Goal: Task Accomplishment & Management: Use online tool/utility

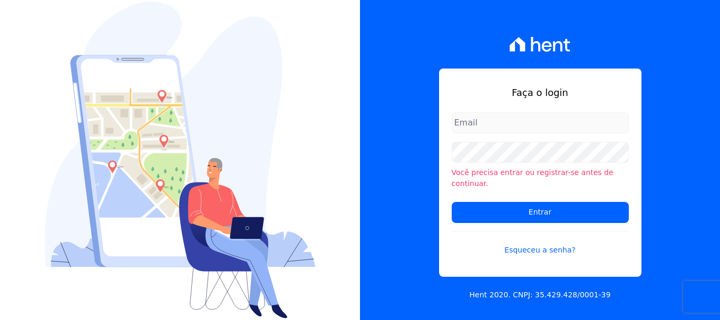
type input "rodrigo.villalva@grupozarin.com.br"
click at [541, 133] on input "rodrigo.villalva@grupozarin.com.br" at bounding box center [540, 122] width 177 height 21
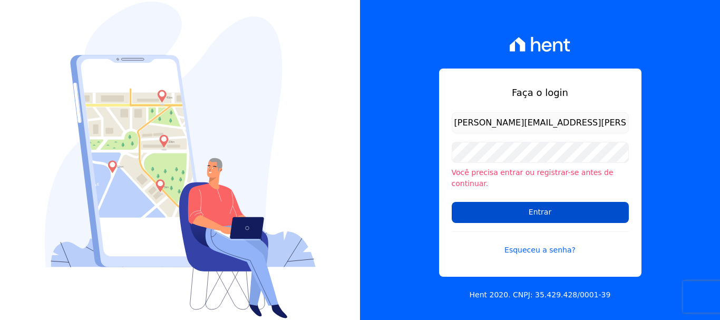
click at [465, 202] on input "Entrar" at bounding box center [540, 212] width 177 height 21
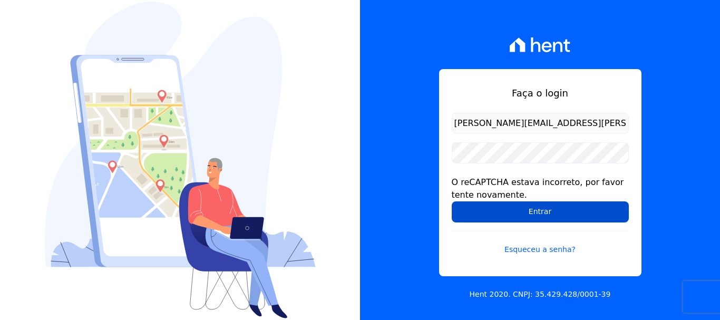
click at [486, 207] on input "Entrar" at bounding box center [540, 211] width 177 height 21
click at [493, 214] on input "Entrar" at bounding box center [540, 211] width 177 height 21
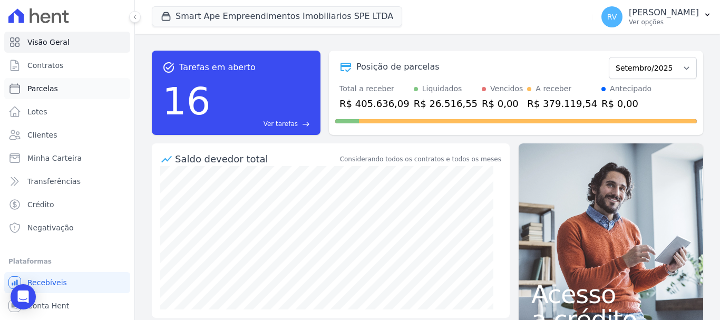
click at [65, 91] on link "Parcelas" at bounding box center [67, 88] width 126 height 21
select select
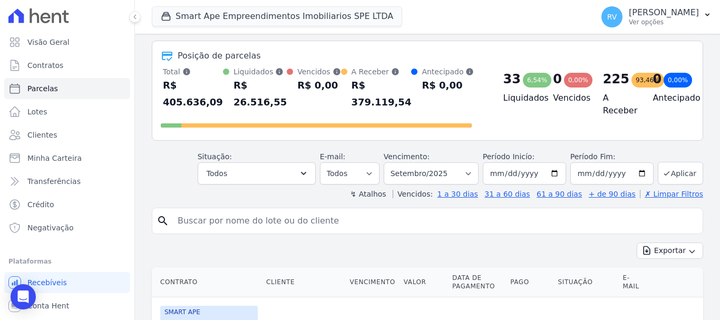
scroll to position [105, 0]
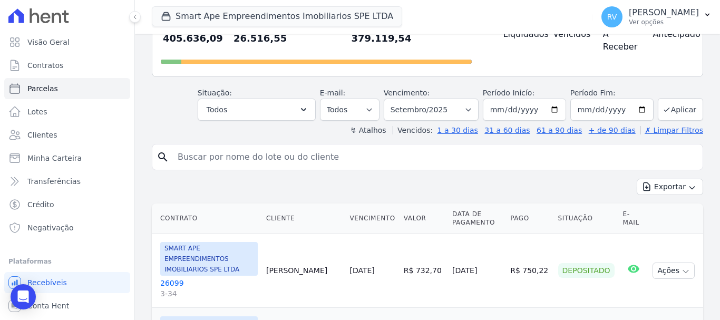
click at [239, 150] on input "search" at bounding box center [434, 157] width 527 height 21
paste input "[PERSON_NAME] [PERSON_NAME] [PERSON_NAME]"
type input "[PERSON_NAME] [PERSON_NAME] [PERSON_NAME]"
select select
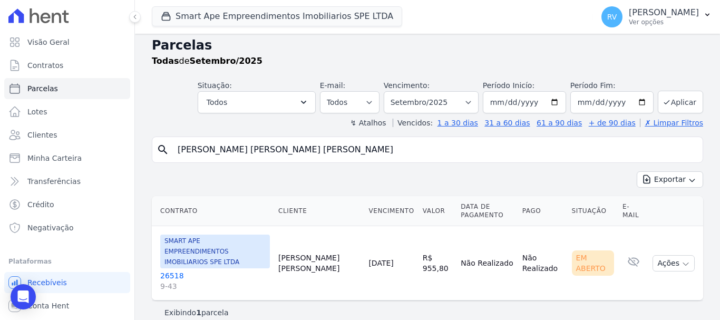
scroll to position [8, 0]
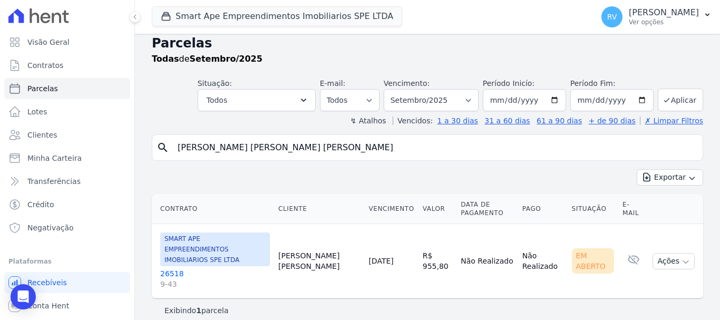
click at [176, 268] on link "26518 9-43" at bounding box center [215, 278] width 110 height 21
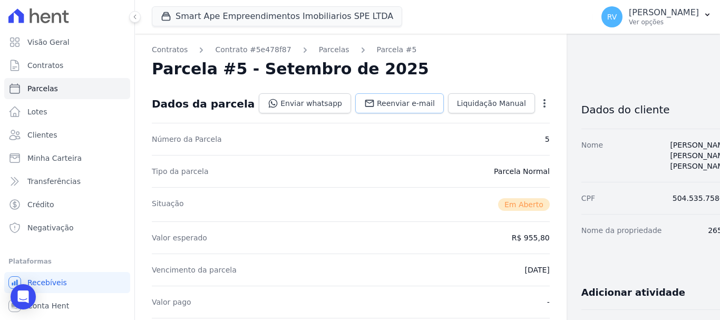
click at [377, 101] on span "Reenviar e-mail" at bounding box center [406, 103] width 58 height 11
